Goal: Transaction & Acquisition: Purchase product/service

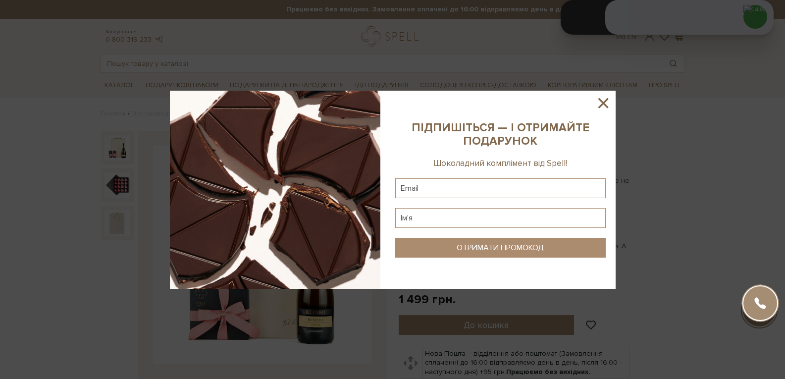
drag, startPoint x: 604, startPoint y: 104, endPoint x: 484, endPoint y: 91, distance: 121.0
click at [605, 104] on icon at bounding box center [603, 103] width 10 height 10
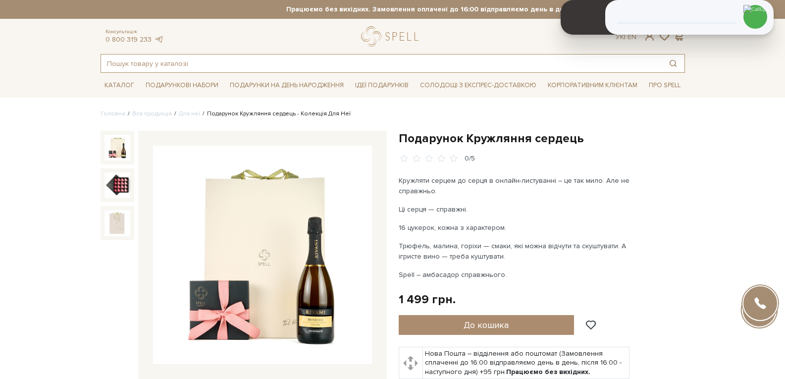
click at [186, 66] on input "text" at bounding box center [381, 63] width 561 height 18
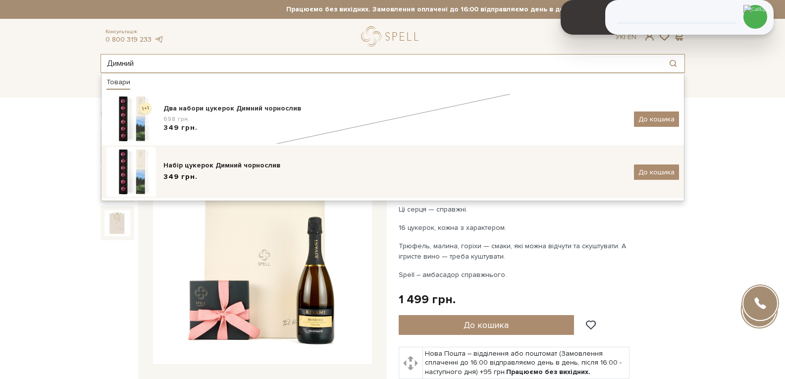
type input "Димний"
click at [226, 176] on div "349 грн." at bounding box center [394, 177] width 463 height 10
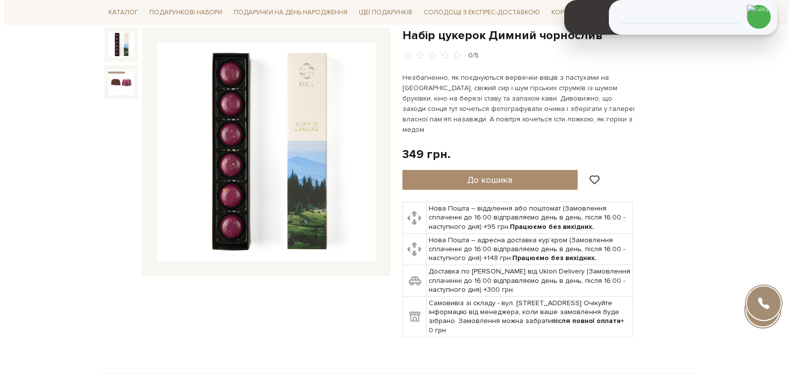
scroll to position [99, 0]
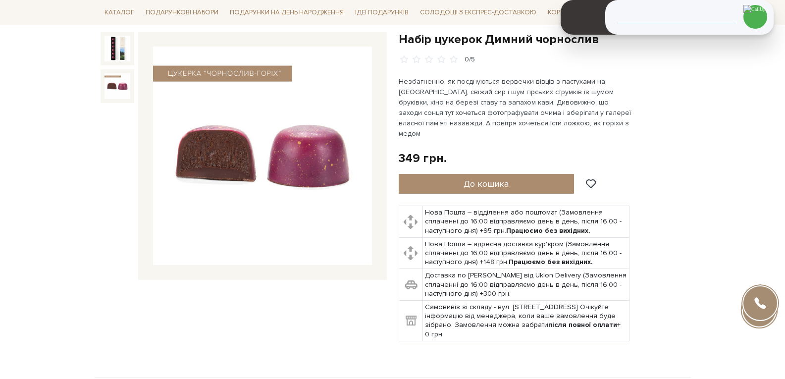
click at [123, 88] on img at bounding box center [117, 86] width 26 height 26
